Goal: Find contact information: Find contact information

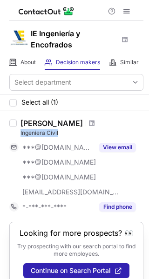
drag, startPoint x: 65, startPoint y: 128, endPoint x: 21, endPoint y: 131, distance: 43.8
click at [21, 131] on div "[PERSON_NAME] Ingeniera Civil" at bounding box center [81, 128] width 123 height 19
copy div "Ingeniera Civil"
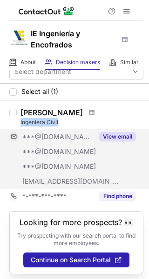
scroll to position [13, 0]
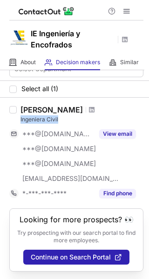
click at [88, 116] on div "Ingeniera Civil" at bounding box center [81, 119] width 123 height 8
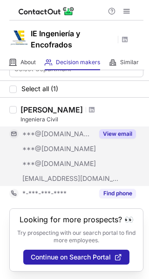
click at [122, 131] on button "View email" at bounding box center [117, 133] width 37 height 9
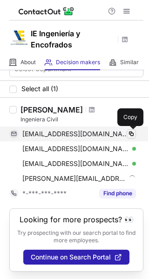
click at [134, 132] on span at bounding box center [130, 133] width 7 height 7
